Goal: Task Accomplishment & Management: Complete application form

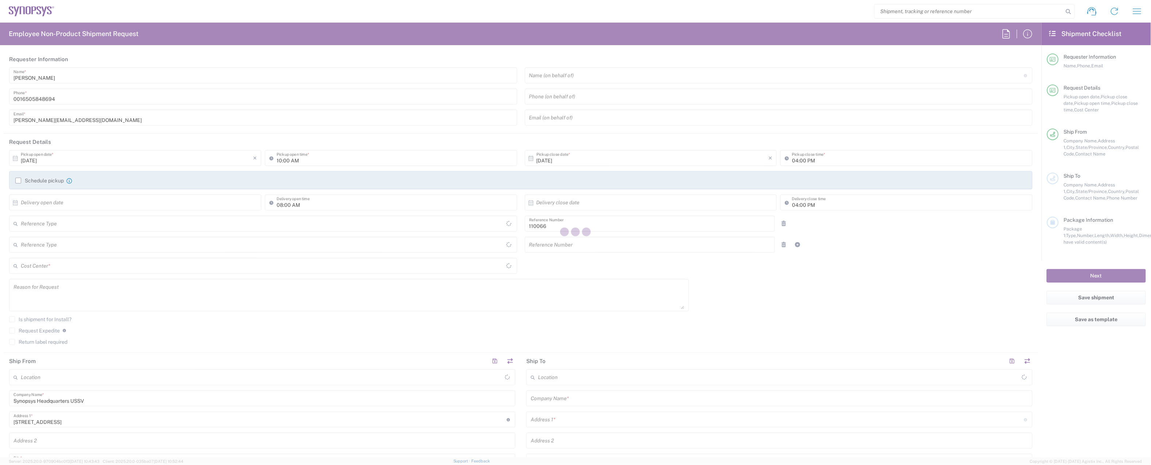
type input "Delivered at Place"
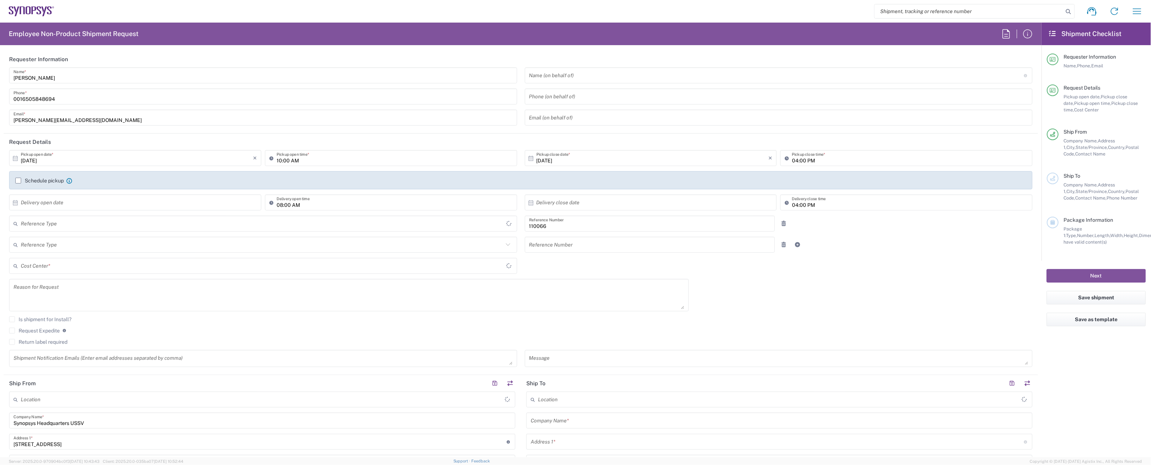
type input "US01, CIO, IT, ESS2 110066"
type input "[GEOGRAPHIC_DATA]"
type input "[US_STATE]"
type input "Department"
type input "[GEOGRAPHIC_DATA]"
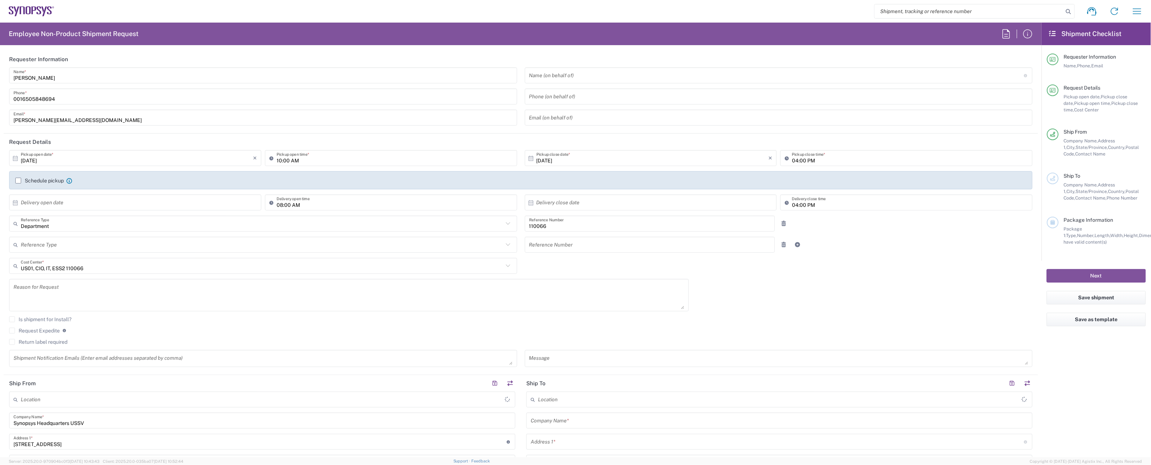
type input "Headquarters USSV"
click at [119, 201] on input "text" at bounding box center [137, 202] width 232 height 13
click at [124, 247] on span "7" at bounding box center [126, 248] width 11 height 10
type input "[DATE]"
click at [604, 201] on input "text" at bounding box center [652, 202] width 232 height 13
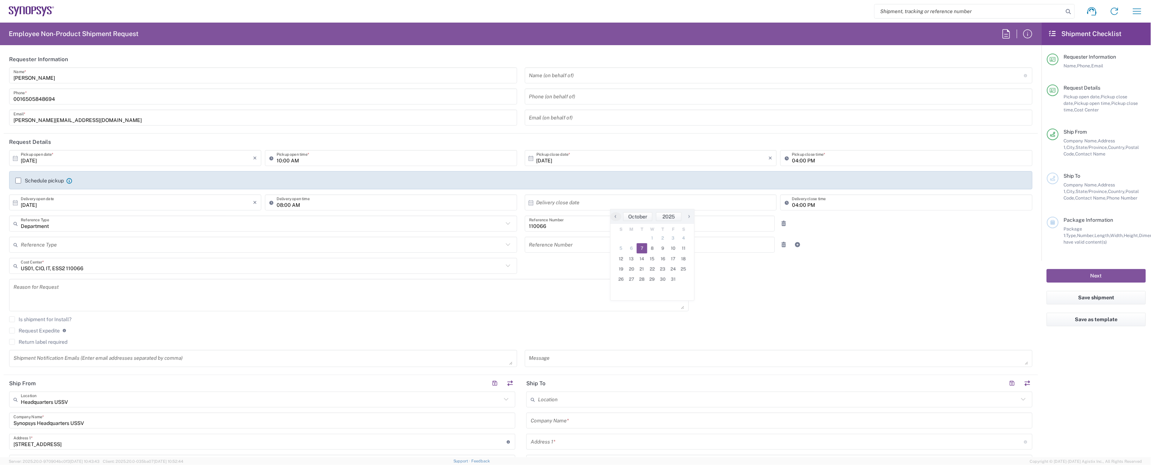
click at [640, 249] on span "7" at bounding box center [642, 248] width 11 height 10
type input "[DATE]"
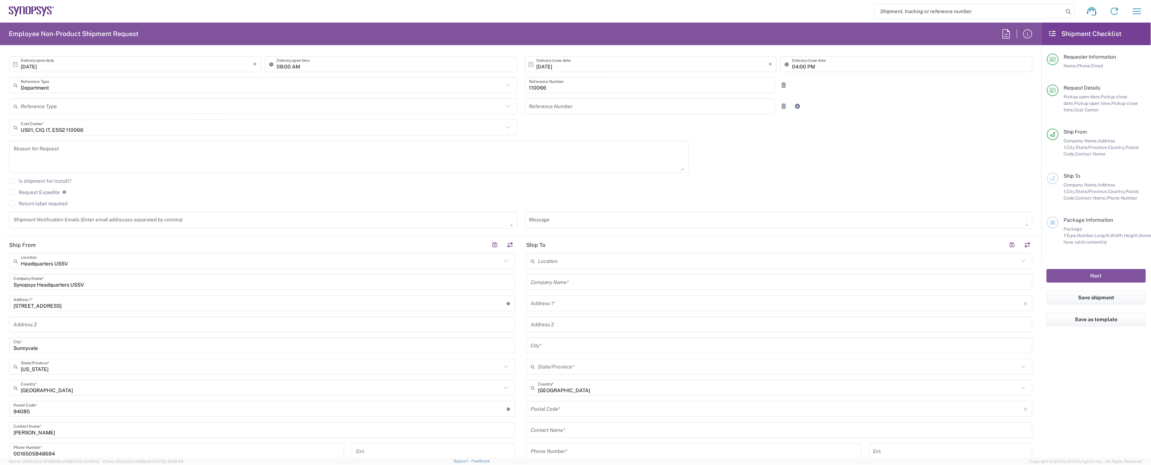
scroll to position [139, 0]
click at [589, 279] on input "text" at bounding box center [778, 281] width 497 height 13
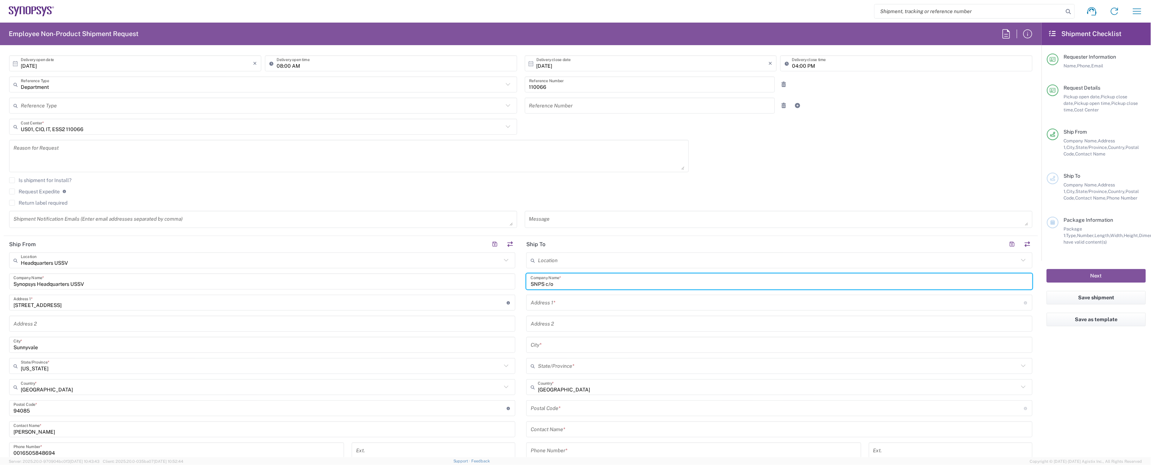
paste input "[PERSON_NAME]"
type input "SNPS c/o [PERSON_NAME]"
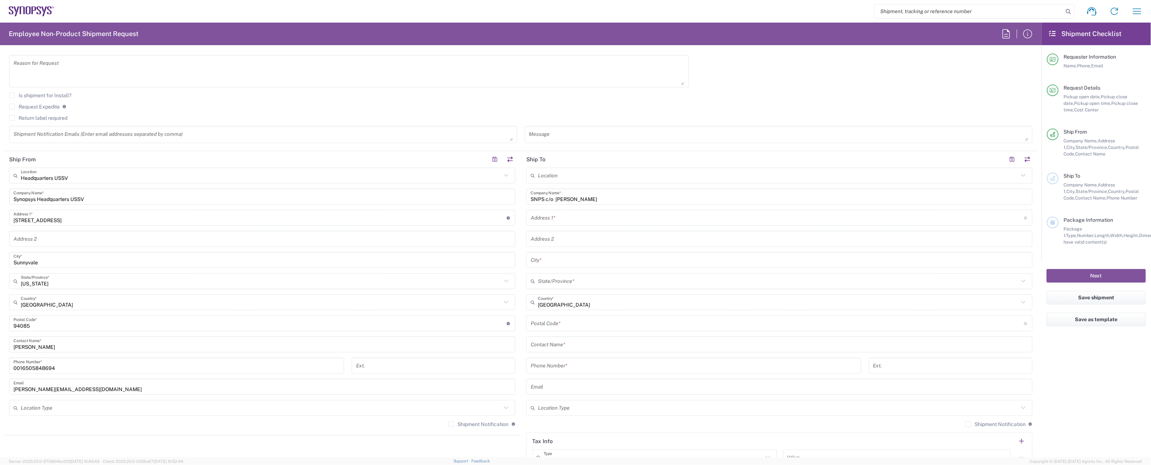
scroll to position [235, 0]
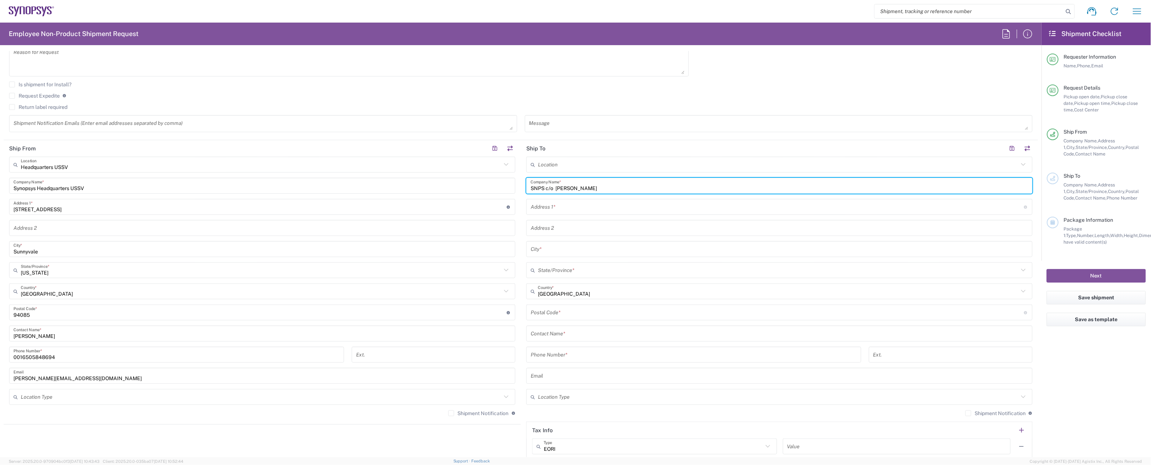
click at [586, 376] on input "text" at bounding box center [778, 376] width 497 height 13
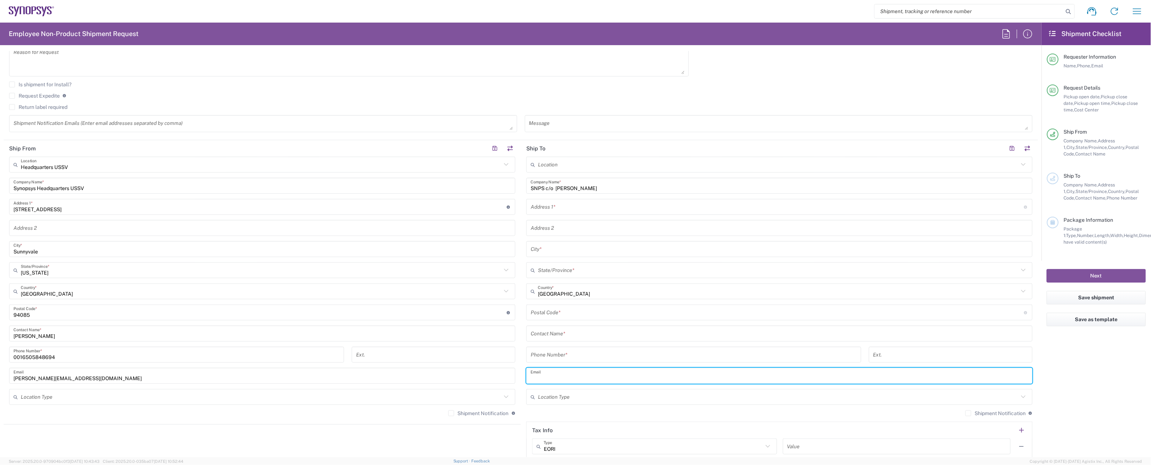
paste input "[EMAIL_ADDRESS][DOMAIN_NAME]"
type input "[EMAIL_ADDRESS][DOMAIN_NAME]"
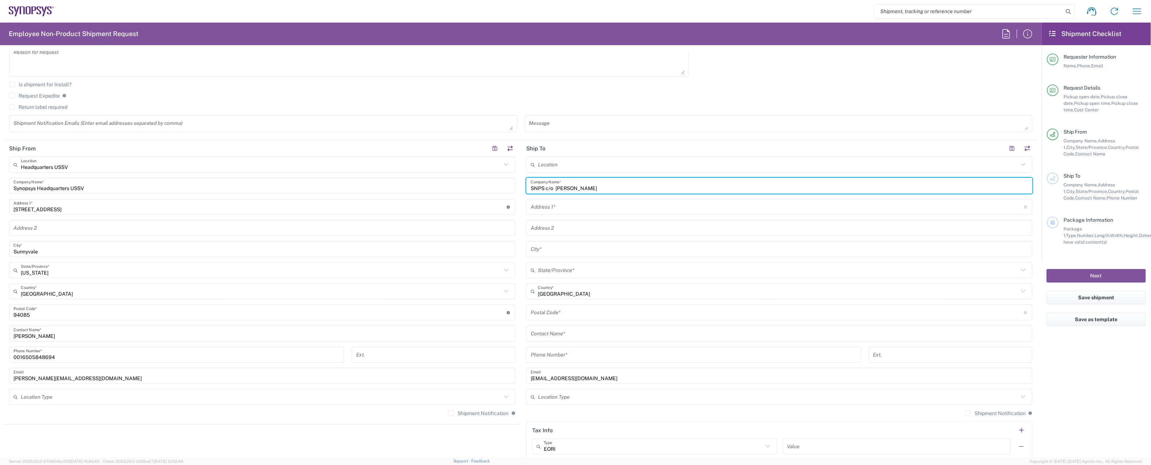
drag, startPoint x: 598, startPoint y: 189, endPoint x: 557, endPoint y: 189, distance: 40.8
click at [557, 189] on input "SNPS c/o [PERSON_NAME]" at bounding box center [778, 186] width 497 height 13
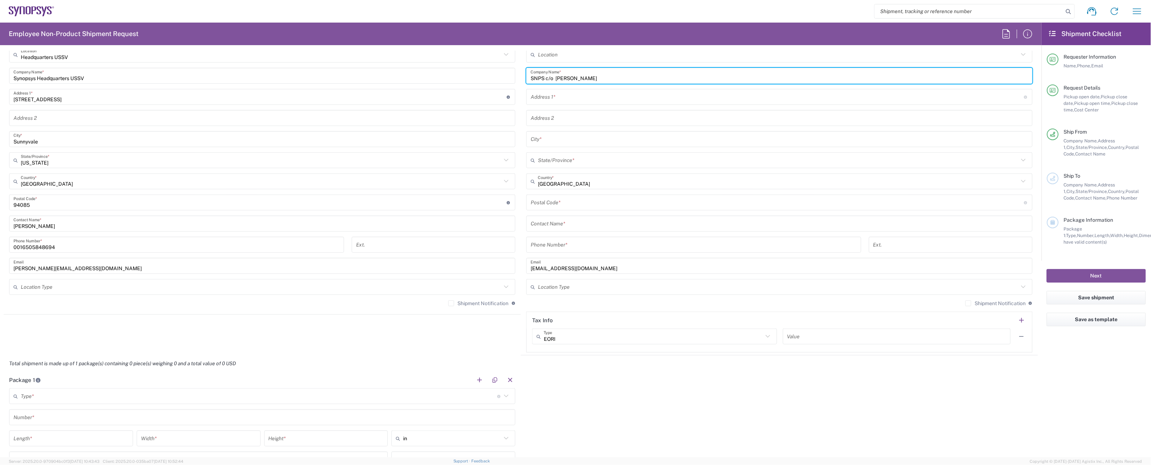
scroll to position [347, 0]
click at [581, 220] on input "text" at bounding box center [778, 222] width 497 height 13
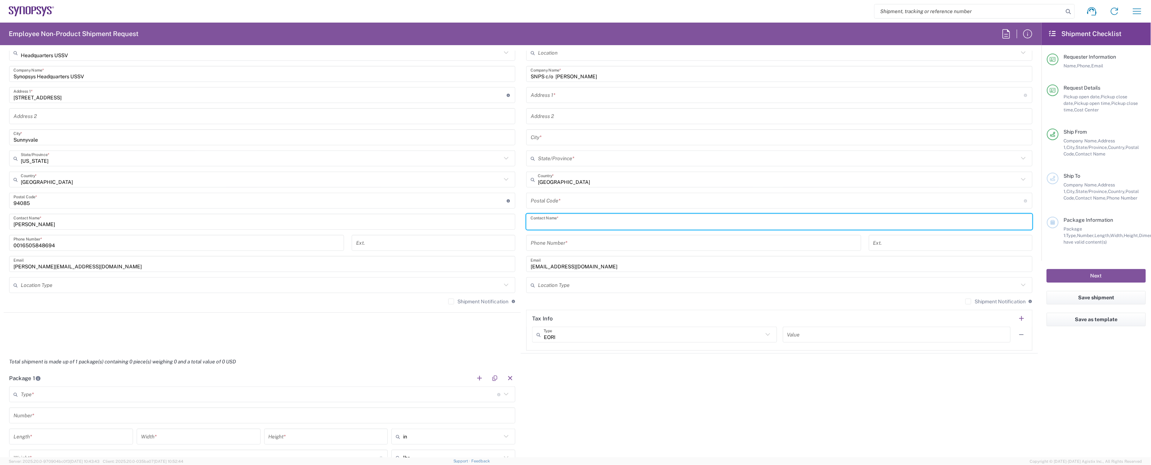
paste input "[PERSON_NAME]"
type input "[PERSON_NAME]"
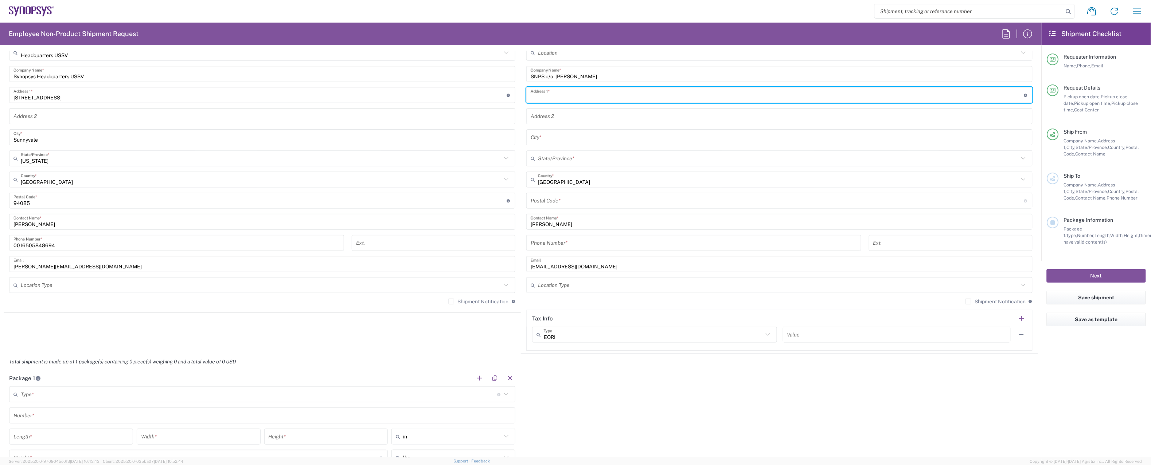
click at [557, 98] on input "text" at bounding box center [776, 95] width 493 height 13
paste input "[STREET_ADDRESS][PERSON_NAME][PERSON_NAME]"
click at [579, 95] on input "[STREET_ADDRESS][PERSON_NAME][PERSON_NAME]" at bounding box center [776, 95] width 493 height 13
drag, startPoint x: 579, startPoint y: 97, endPoint x: 636, endPoint y: 98, distance: 56.8
click at [637, 98] on input "[STREET_ADDRESS][PERSON_NAME][PERSON_NAME]" at bounding box center [776, 95] width 493 height 13
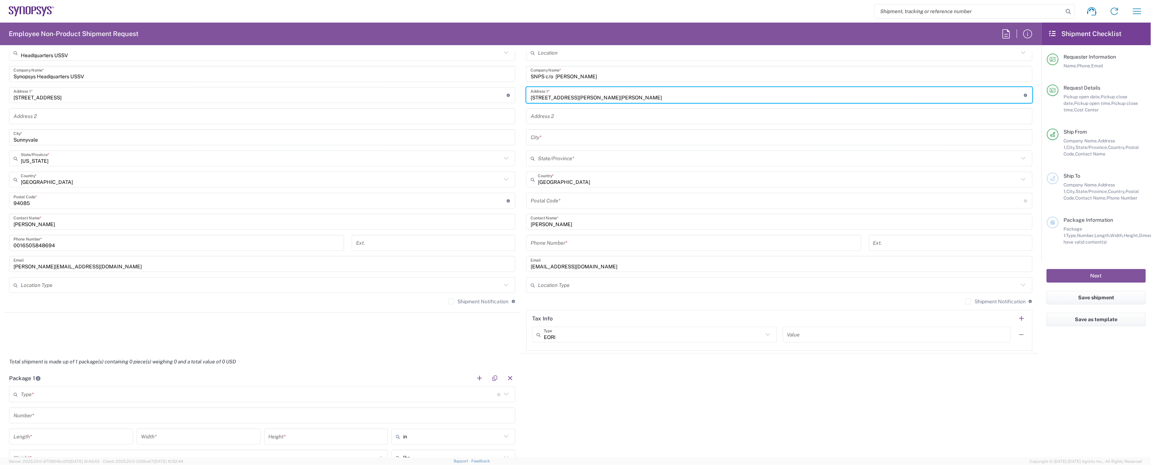
drag, startPoint x: 628, startPoint y: 97, endPoint x: 578, endPoint y: 97, distance: 50.6
click at [578, 97] on input "[STREET_ADDRESS][PERSON_NAME][PERSON_NAME]" at bounding box center [776, 95] width 493 height 13
type input "[STREET_ADDRESS][PERSON_NAME]"
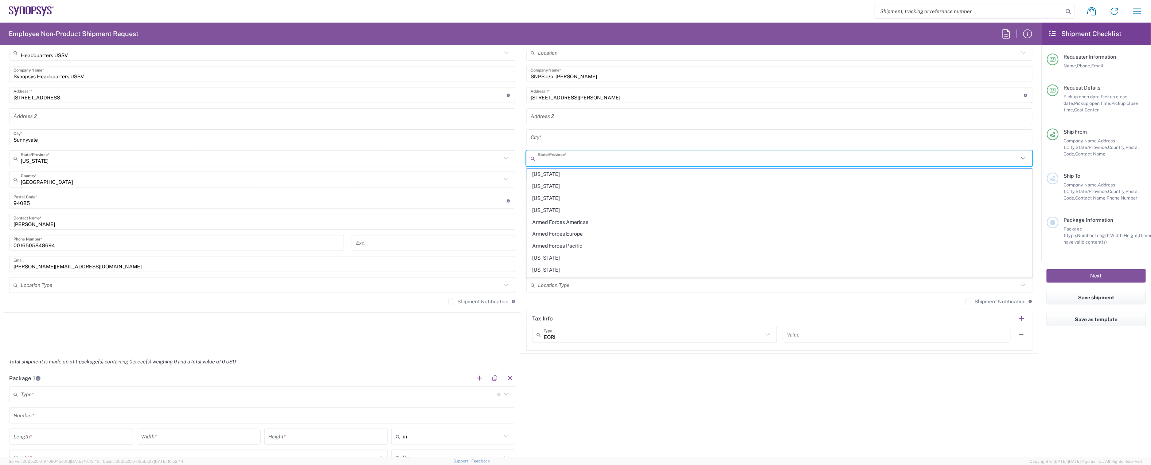
click at [553, 160] on input "text" at bounding box center [778, 158] width 481 height 13
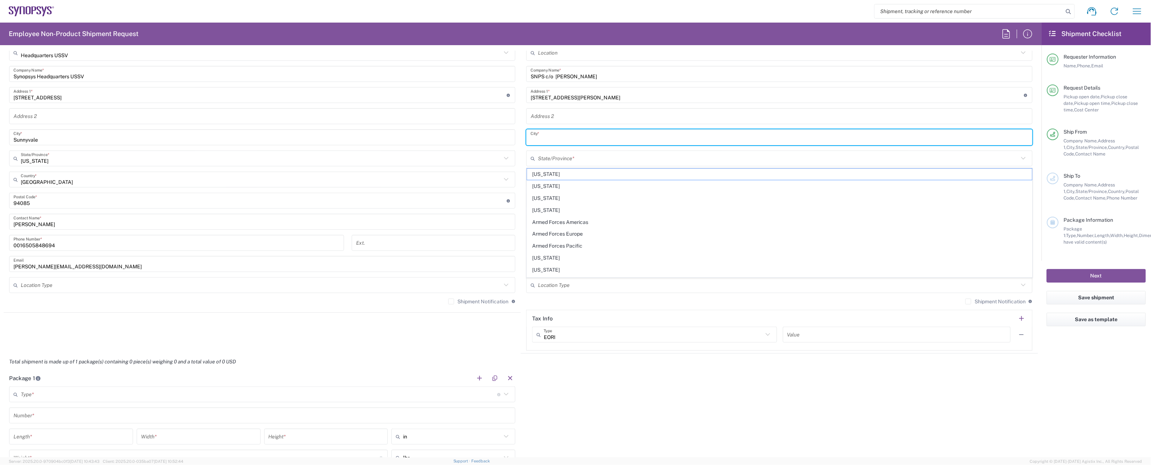
click at [553, 137] on input "text" at bounding box center [778, 137] width 497 height 13
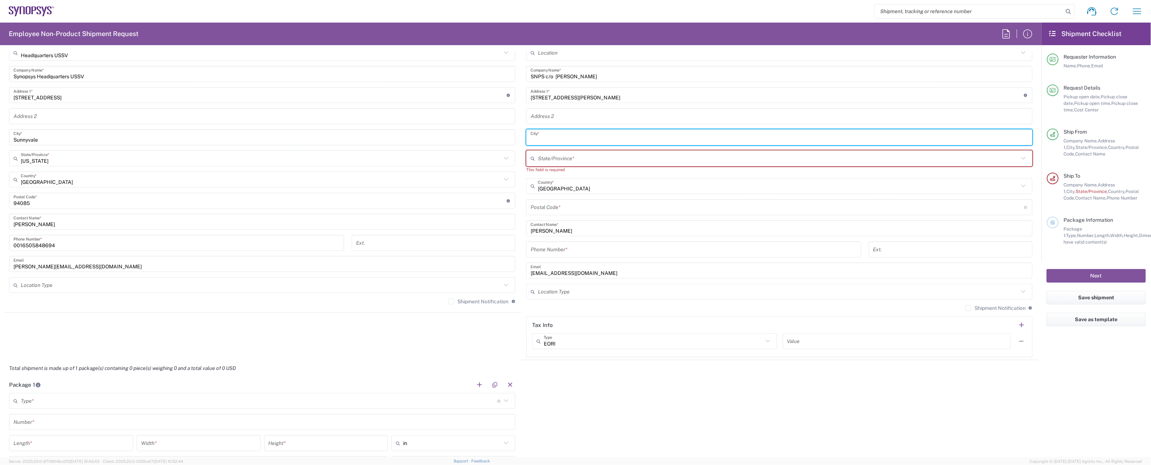
paste input "[PERSON_NAME] -85226"
click at [555, 139] on input "[PERSON_NAME] -85226" at bounding box center [778, 137] width 497 height 13
drag, startPoint x: 553, startPoint y: 140, endPoint x: 579, endPoint y: 141, distance: 25.9
click at [579, 141] on input "Chandler85226" at bounding box center [778, 137] width 497 height 13
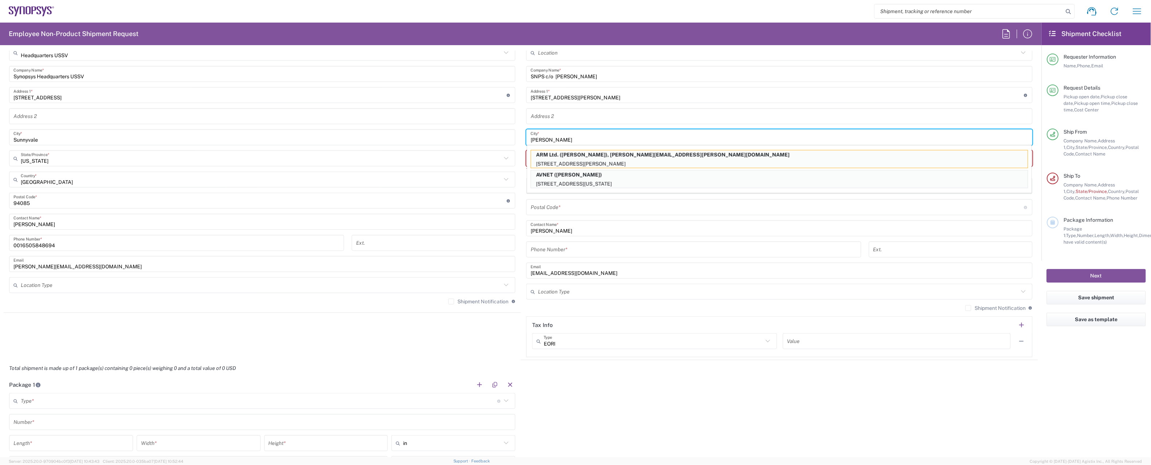
type input "[PERSON_NAME]"
click at [523, 210] on main "Location [GEOGRAPHIC_DATA] DE04 Agrate Brianza IT01 [GEOGRAPHIC_DATA] DE02 [GEO…" at bounding box center [779, 201] width 517 height 313
click at [615, 377] on div "Package 1 Type * Material used to package goods Bale(s) Basket(s) Bolt(s) Bottl…" at bounding box center [521, 445] width 1034 height 136
click at [580, 209] on input "undefined" at bounding box center [776, 207] width 493 height 13
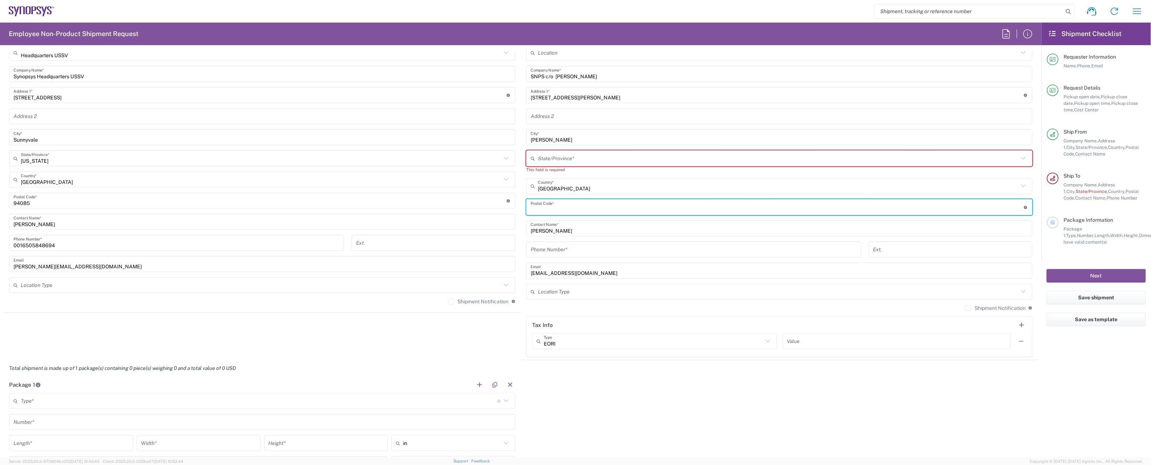
paste input "85226"
type input "85226"
click at [642, 400] on div "Package 1 Type * Material used to package goods Bale(s) Basket(s) Bolt(s) Bottl…" at bounding box center [521, 445] width 1034 height 136
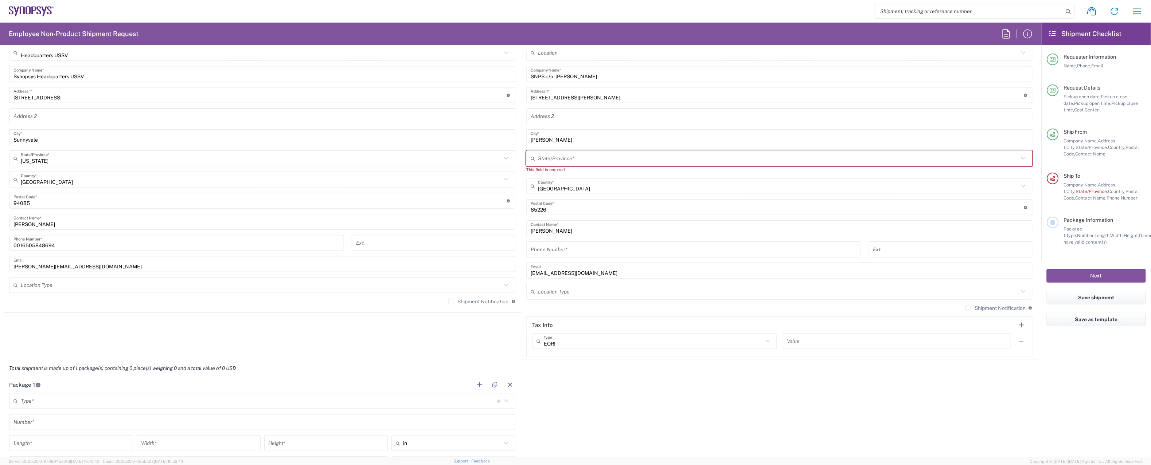
click at [607, 160] on input "text" at bounding box center [778, 158] width 481 height 13
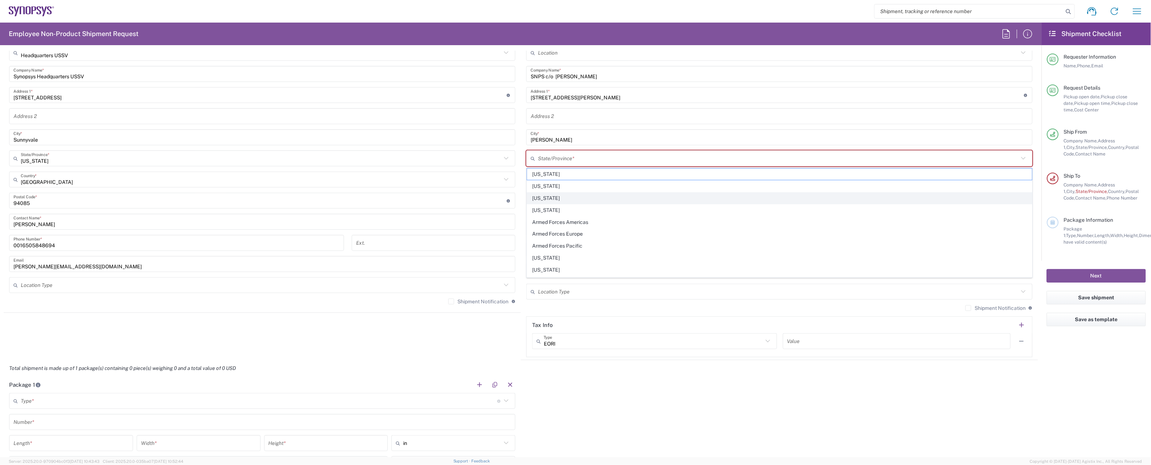
click at [545, 198] on span "[US_STATE]" at bounding box center [779, 198] width 505 height 11
type input "[US_STATE]"
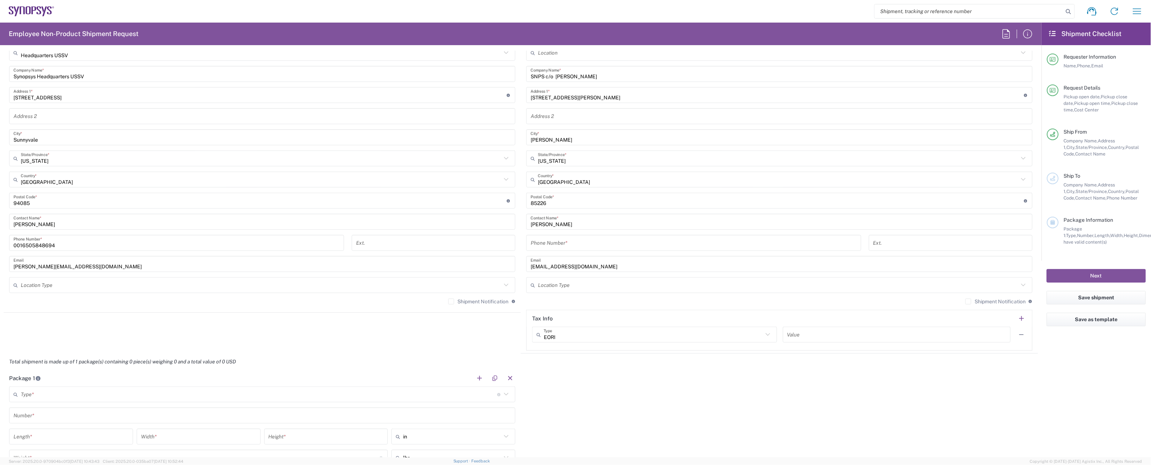
scroll to position [347, 0]
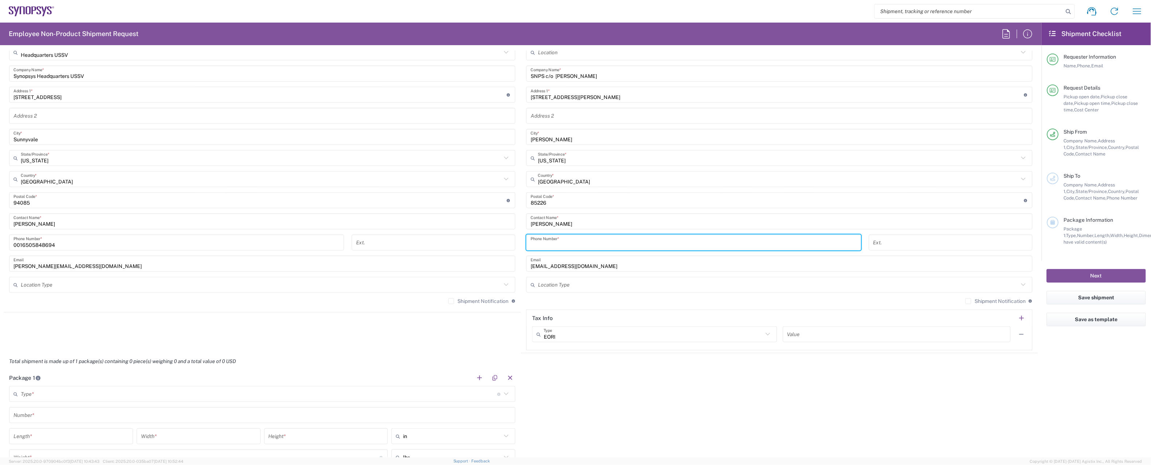
click at [563, 244] on input "tel" at bounding box center [693, 242] width 326 height 13
paste input "[PHONE_NUMBER]"
drag, startPoint x: 537, startPoint y: 244, endPoint x: 527, endPoint y: 245, distance: 10.2
click at [528, 245] on div "[PHONE_NUMBER] Phone Number *" at bounding box center [693, 243] width 335 height 16
type input "602.245.8967"
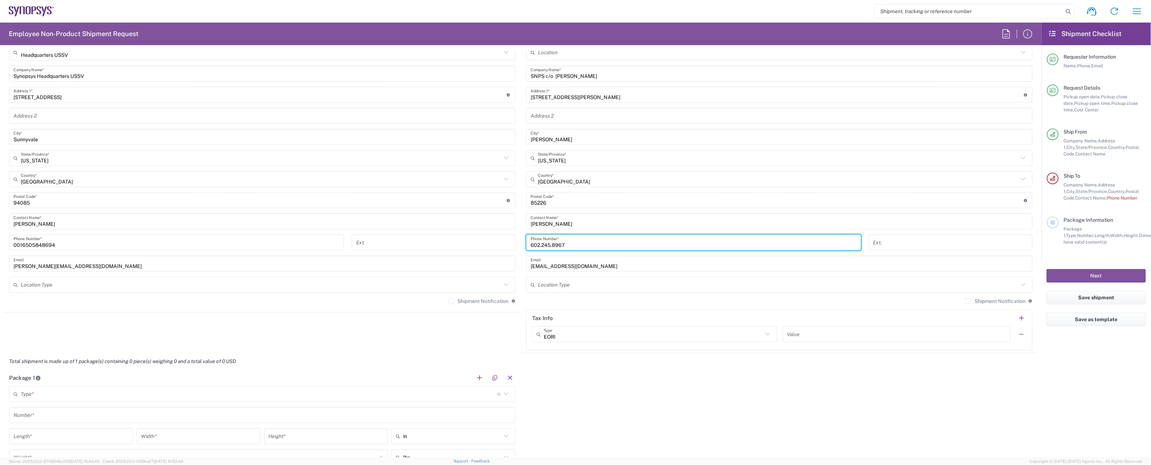
click at [597, 316] on div "Location [GEOGRAPHIC_DATA] DE04 Agrate Brianza IT01 [GEOGRAPHIC_DATA] DE02 [GEO…" at bounding box center [779, 197] width 506 height 306
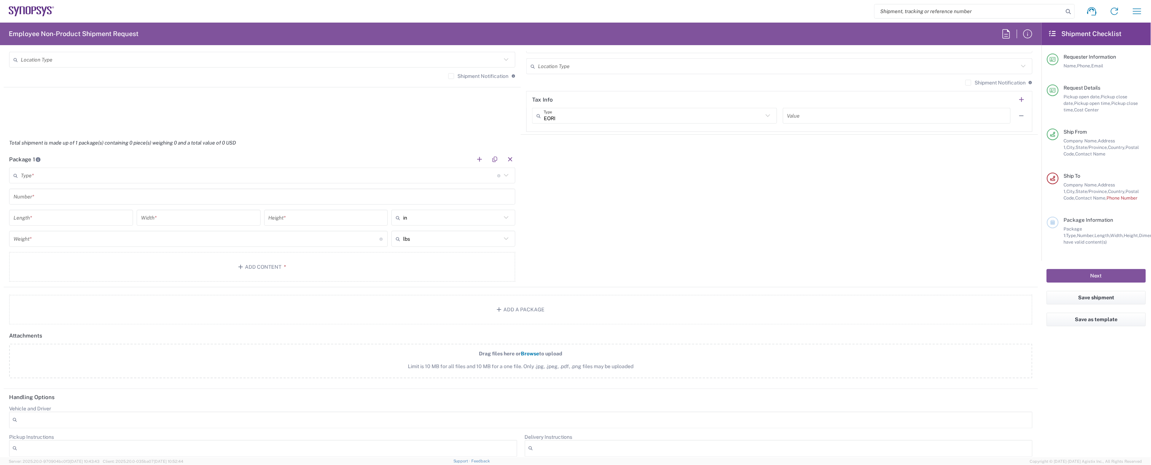
scroll to position [591, 0]
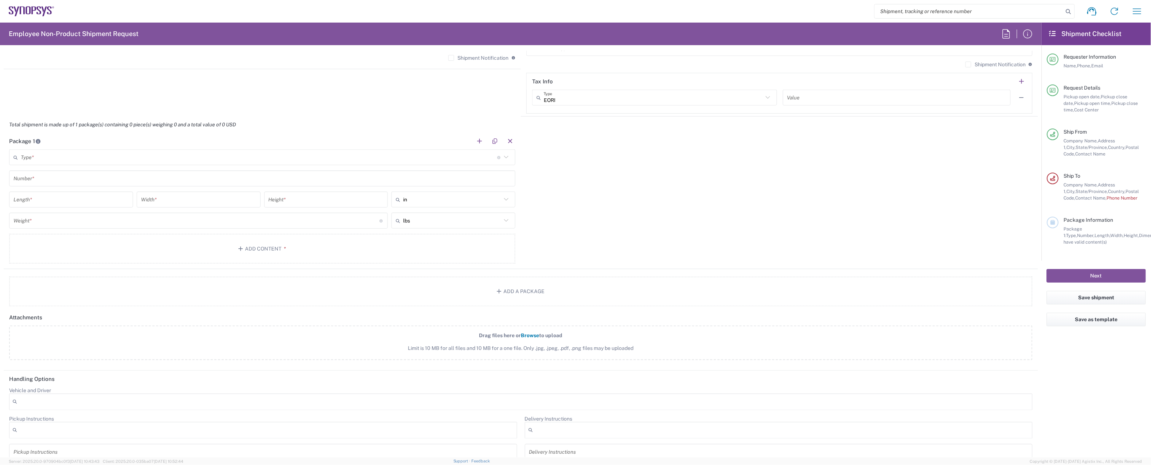
click at [66, 156] on input "text" at bounding box center [259, 157] width 477 height 13
click at [37, 271] on span "Cardboard Box(es)" at bounding box center [262, 269] width 505 height 11
type input "Cardboard Box(es)"
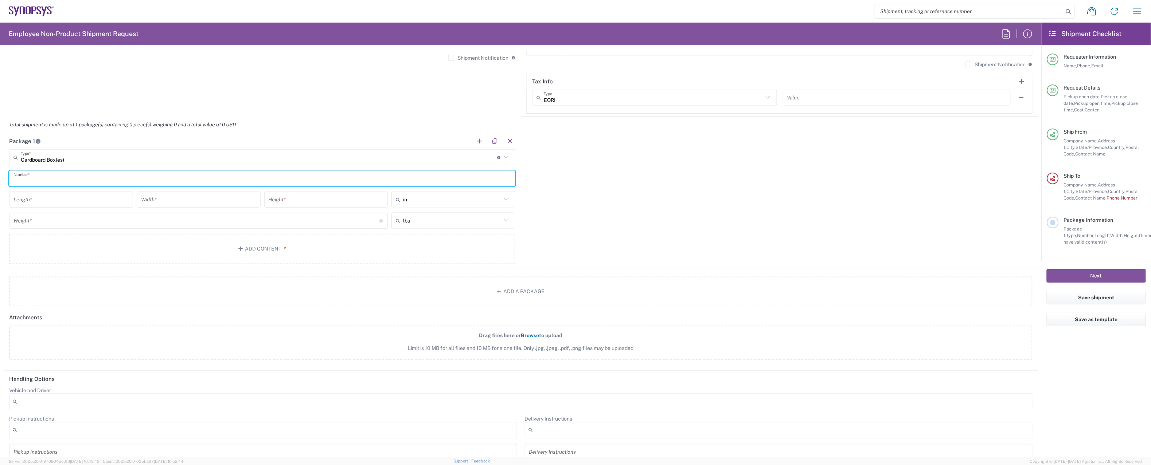
click at [26, 178] on input "text" at bounding box center [261, 178] width 497 height 13
type input "1"
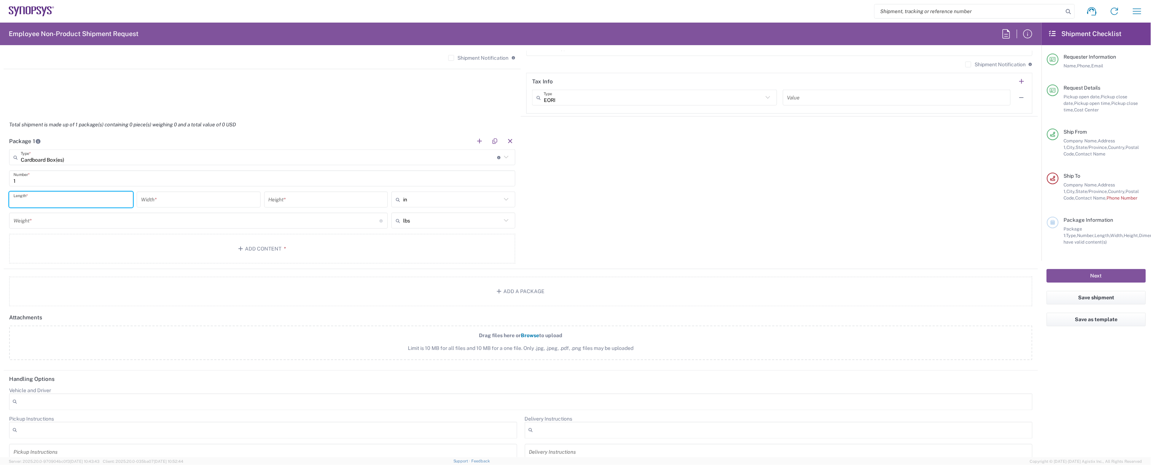
click at [31, 204] on input "number" at bounding box center [70, 199] width 115 height 13
type input "15"
type input "3"
click at [55, 224] on input "number" at bounding box center [196, 221] width 366 height 13
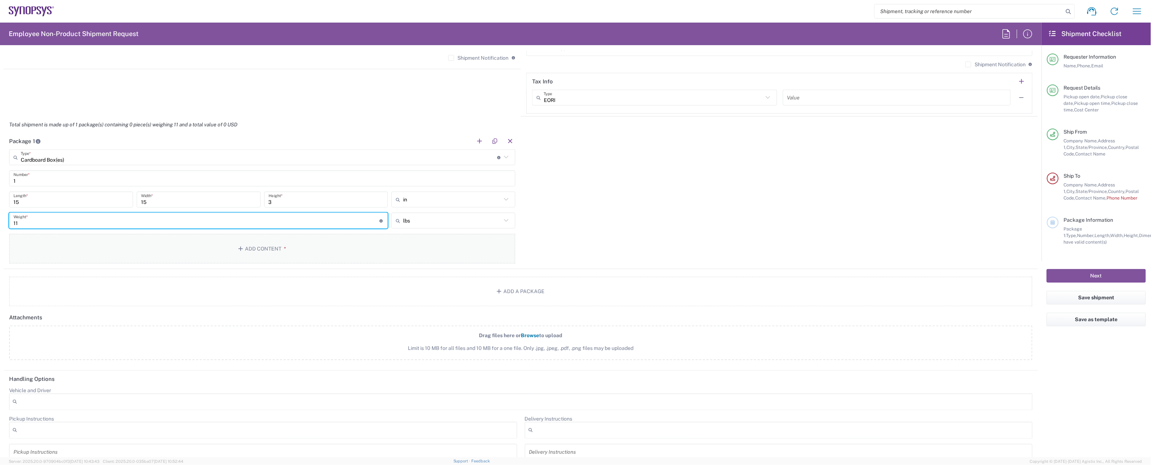
type input "11"
click at [74, 248] on button "Add Content *" at bounding box center [262, 249] width 506 height 30
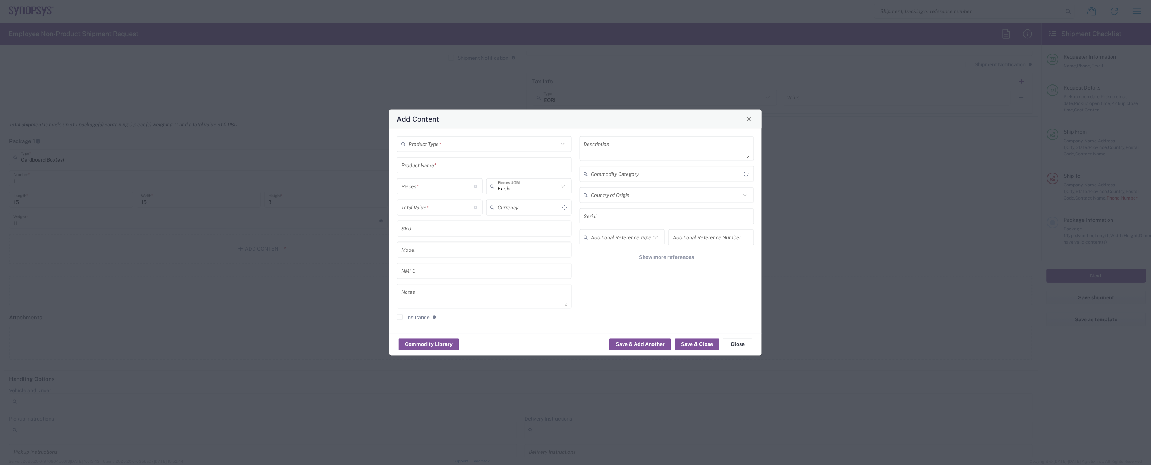
type input "US Dollar"
click at [461, 141] on input "text" at bounding box center [482, 144] width 149 height 13
click at [440, 170] on span "General Commodity" at bounding box center [484, 171] width 173 height 11
type input "General Commodity"
click at [439, 186] on input "number" at bounding box center [437, 186] width 73 height 13
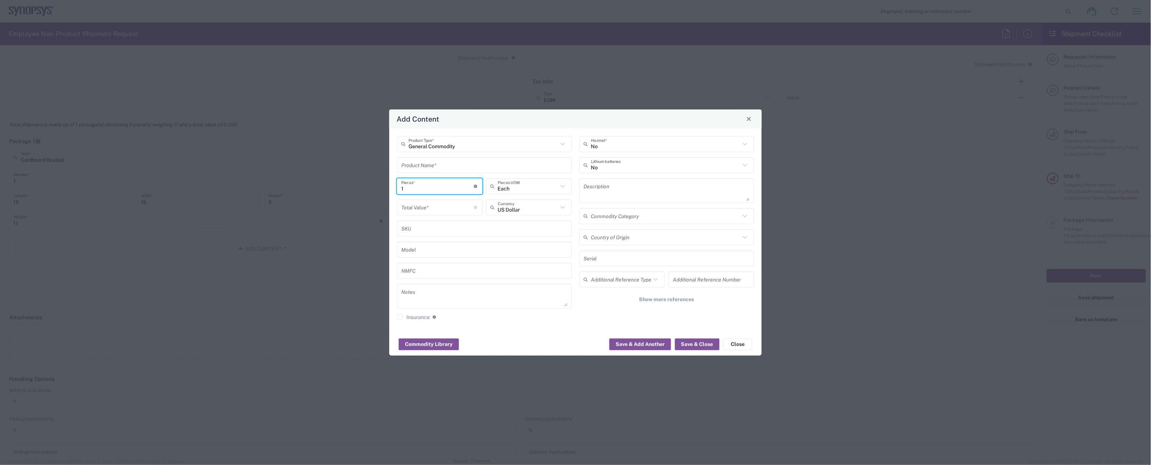
type input "1"
click at [441, 209] on input "number" at bounding box center [437, 207] width 73 height 13
click at [698, 345] on button "Save & Close" at bounding box center [697, 345] width 44 height 12
type input "800"
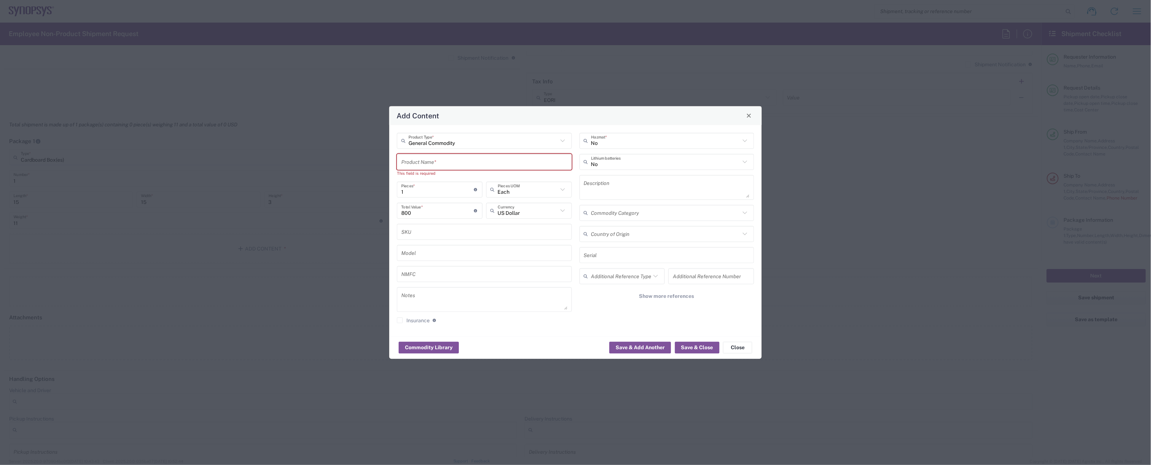
click at [433, 160] on input "text" at bounding box center [484, 162] width 166 height 13
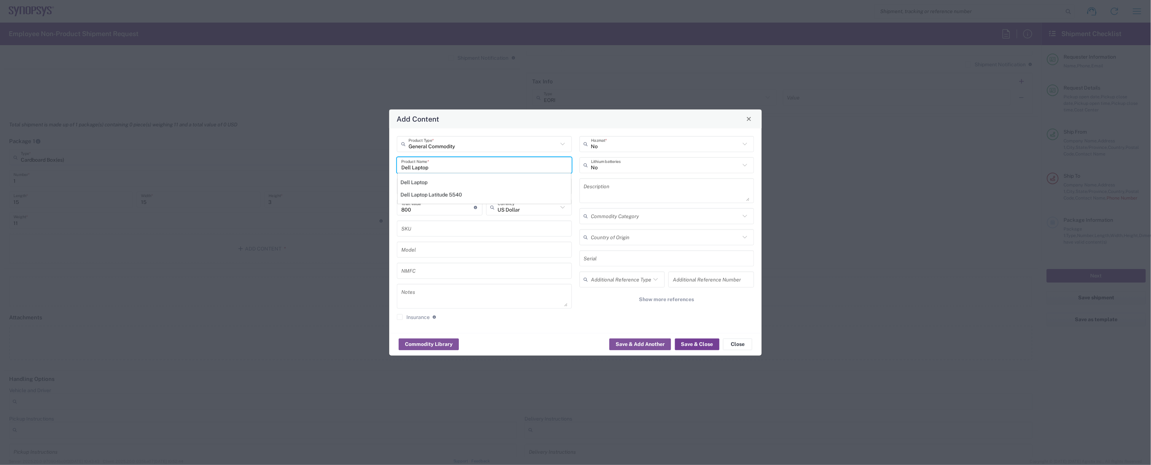
type input "Dell Laptop"
click at [694, 344] on button "Save & Close" at bounding box center [697, 345] width 44 height 12
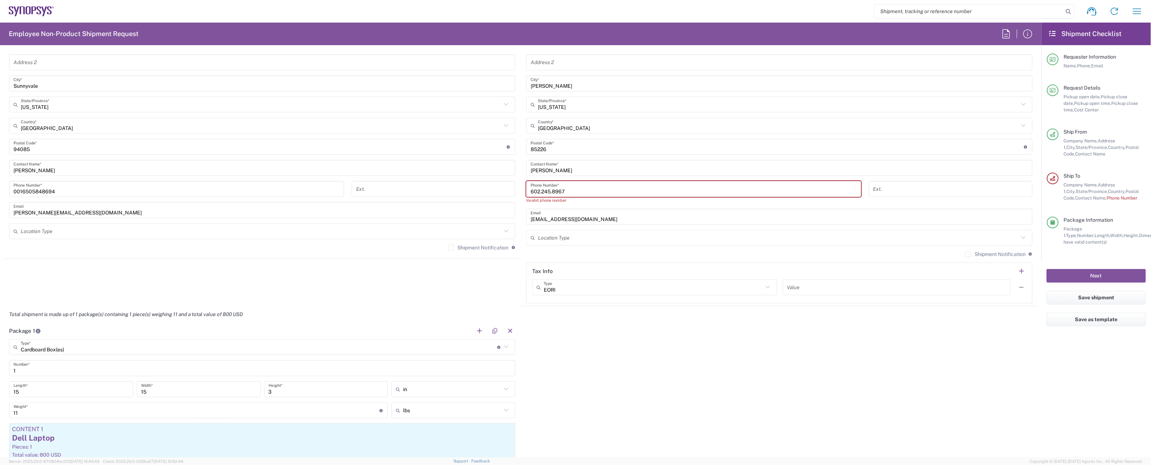
scroll to position [392, 0]
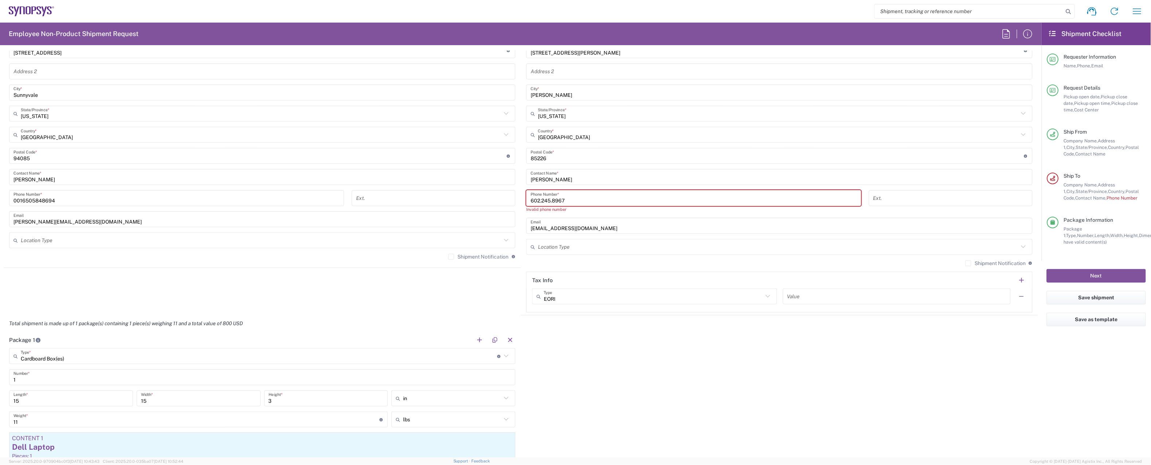
click at [581, 201] on input "602.245.8967" at bounding box center [693, 198] width 326 height 13
click at [555, 201] on input "602.245.8967" at bounding box center [693, 198] width 326 height 13
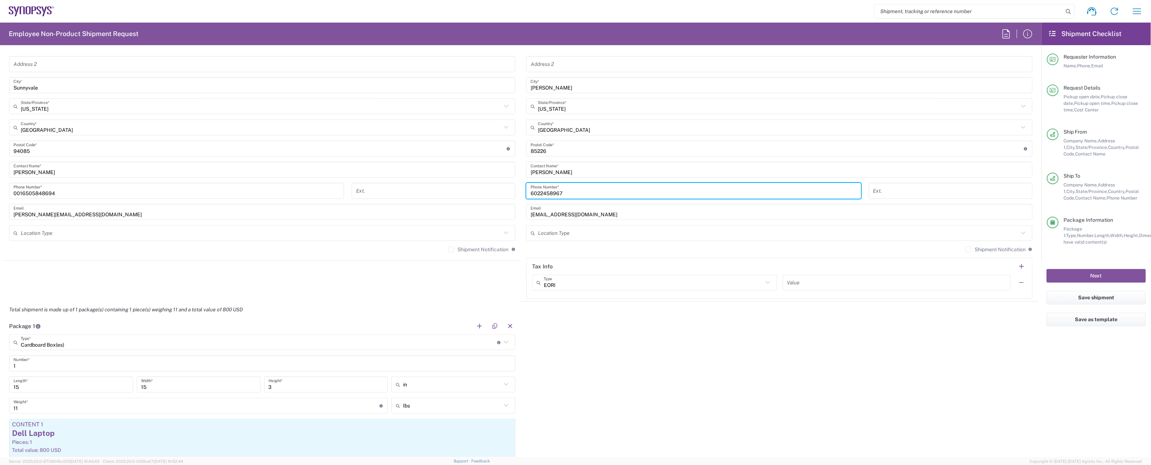
scroll to position [403, 0]
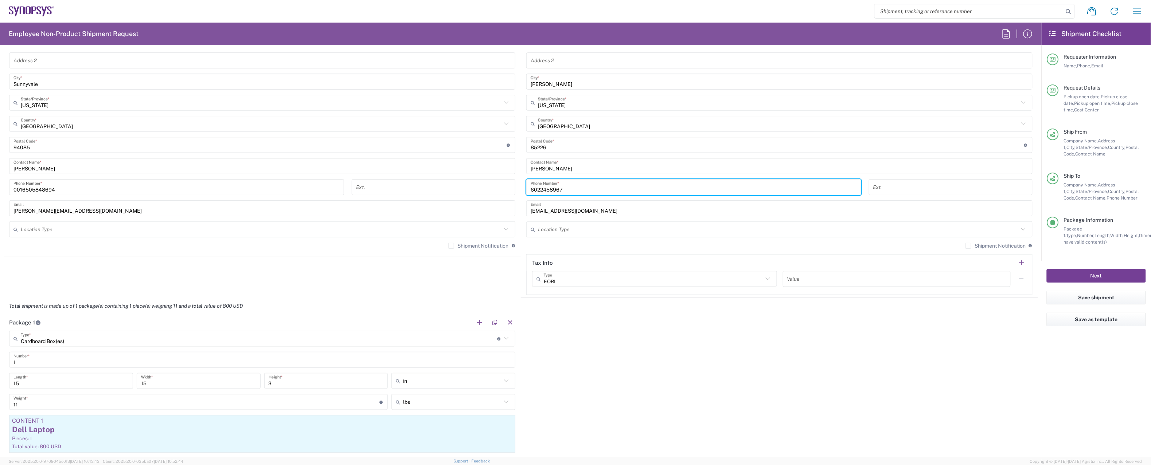
type input "6022458967"
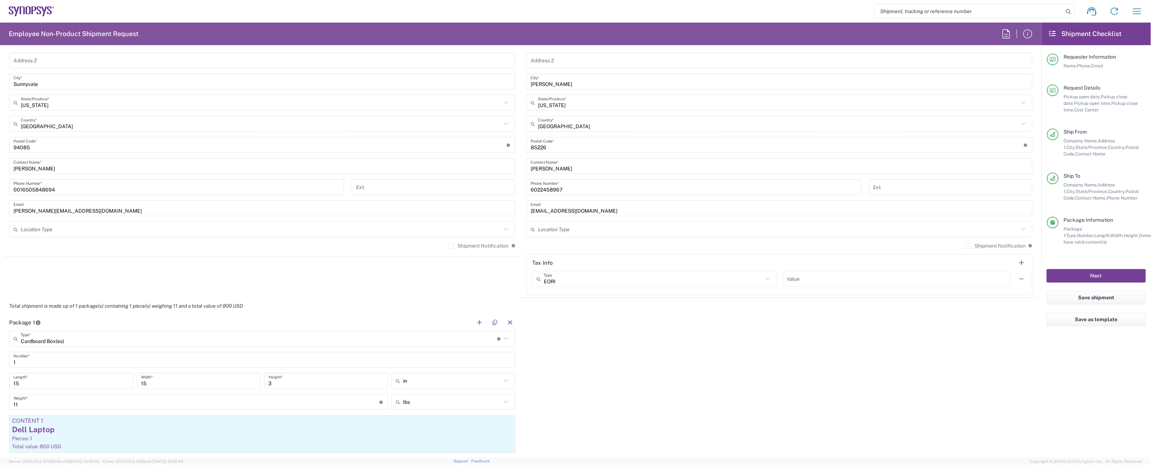
click at [1081, 275] on button "Next" at bounding box center [1095, 275] width 99 height 13
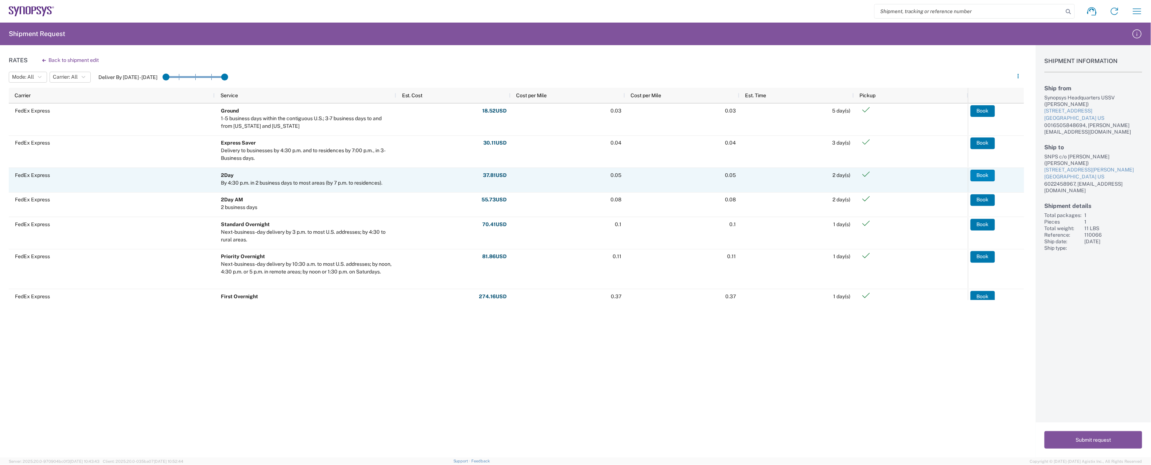
click at [978, 175] on button "Book" at bounding box center [982, 176] width 24 height 12
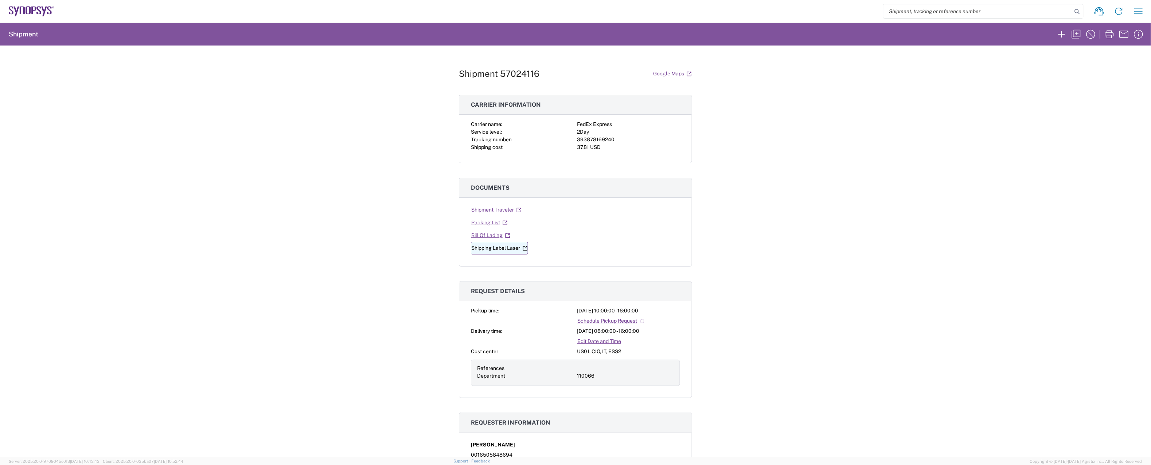
click at [500, 250] on link "Shipping Label Laser" at bounding box center [499, 248] width 57 height 13
click at [500, 250] on agx-block-ui "Shipment request Shipment tracking Employee non-product shipment request My shi…" at bounding box center [575, 232] width 1151 height 465
